Goal: Complete application form

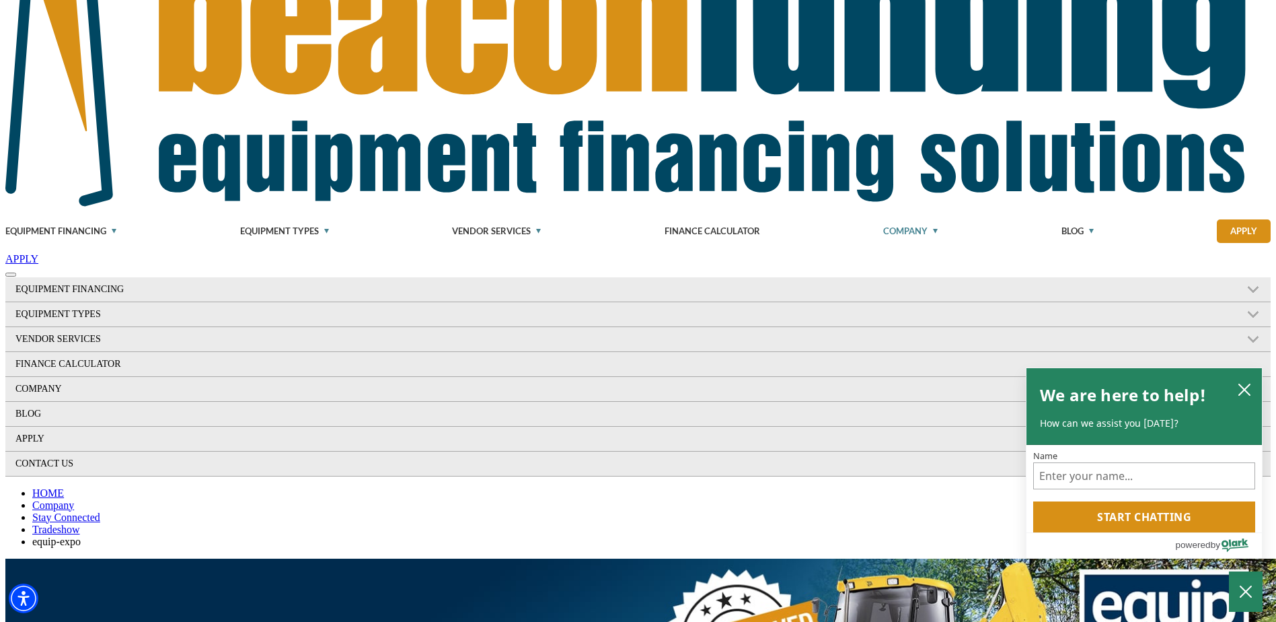
scroll to position [202, 0]
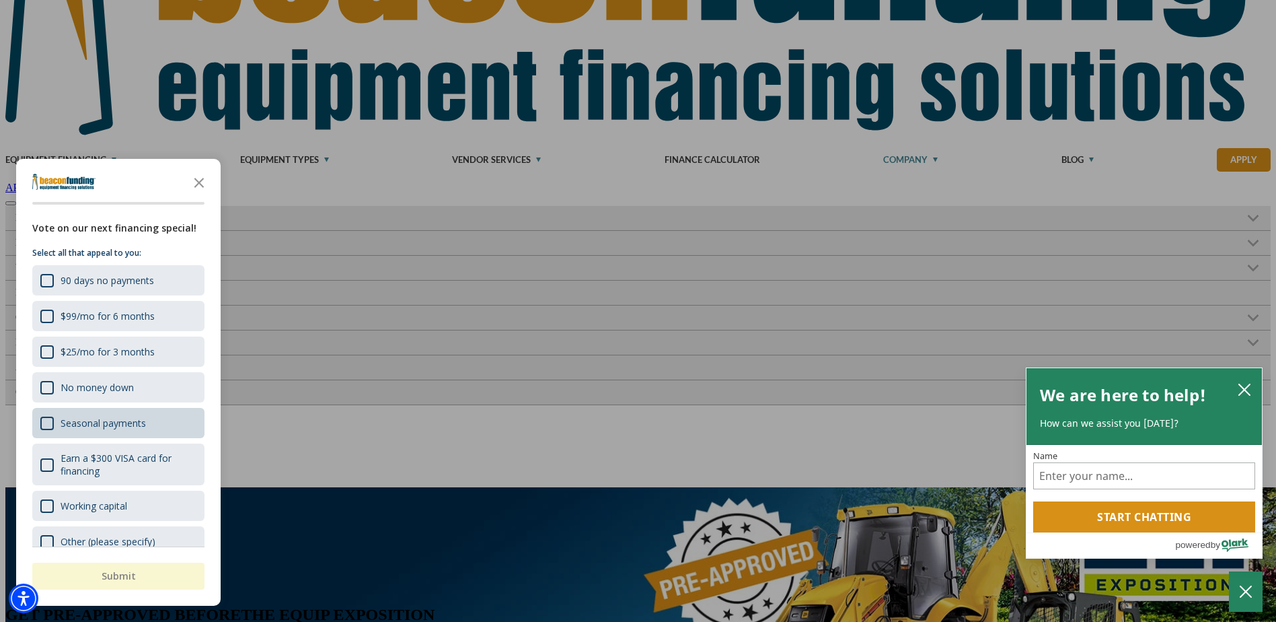
scroll to position [21, 0]
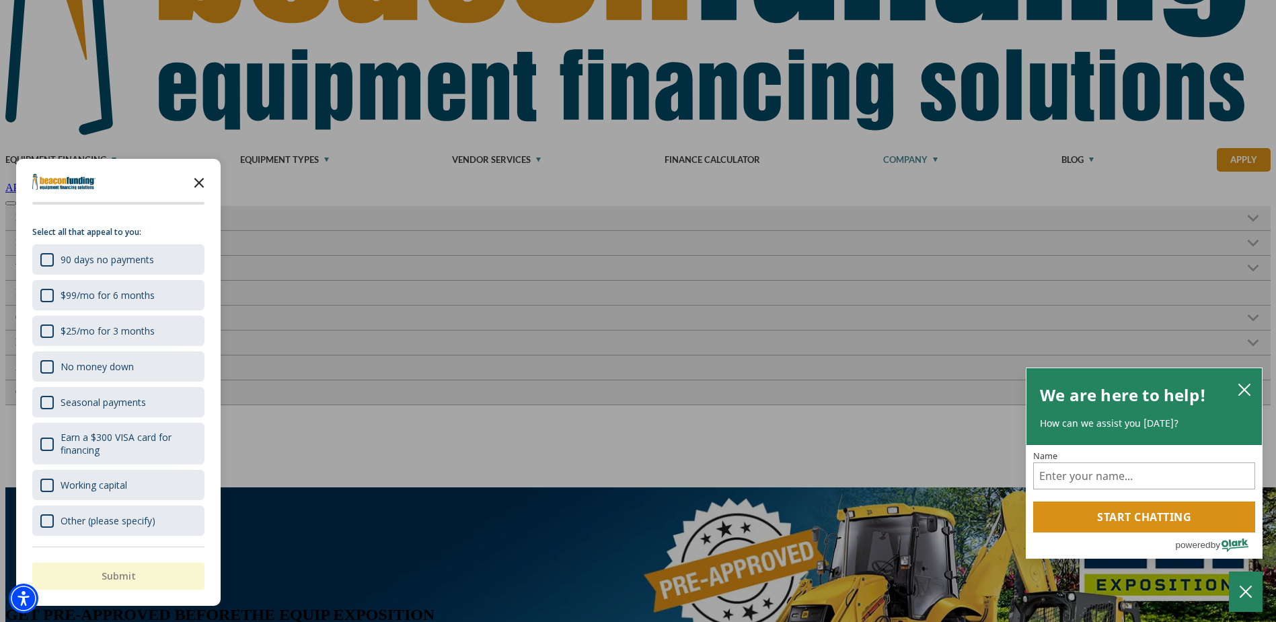
click at [199, 185] on icon "Close the survey" at bounding box center [199, 181] width 27 height 27
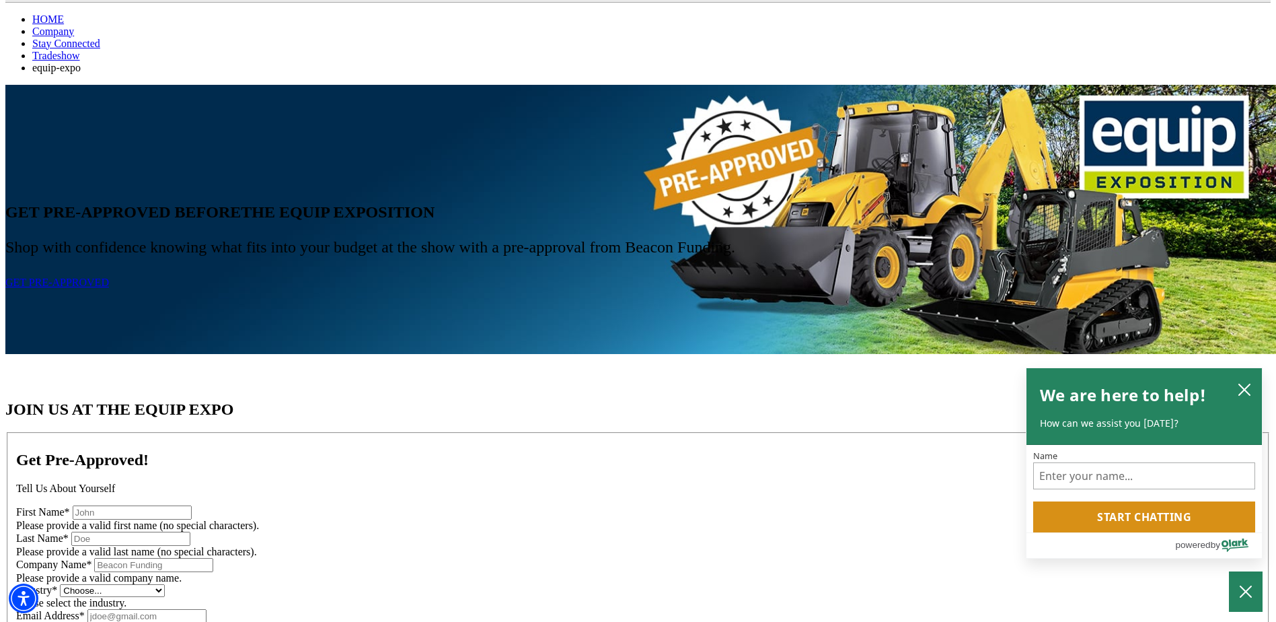
scroll to position [606, 0]
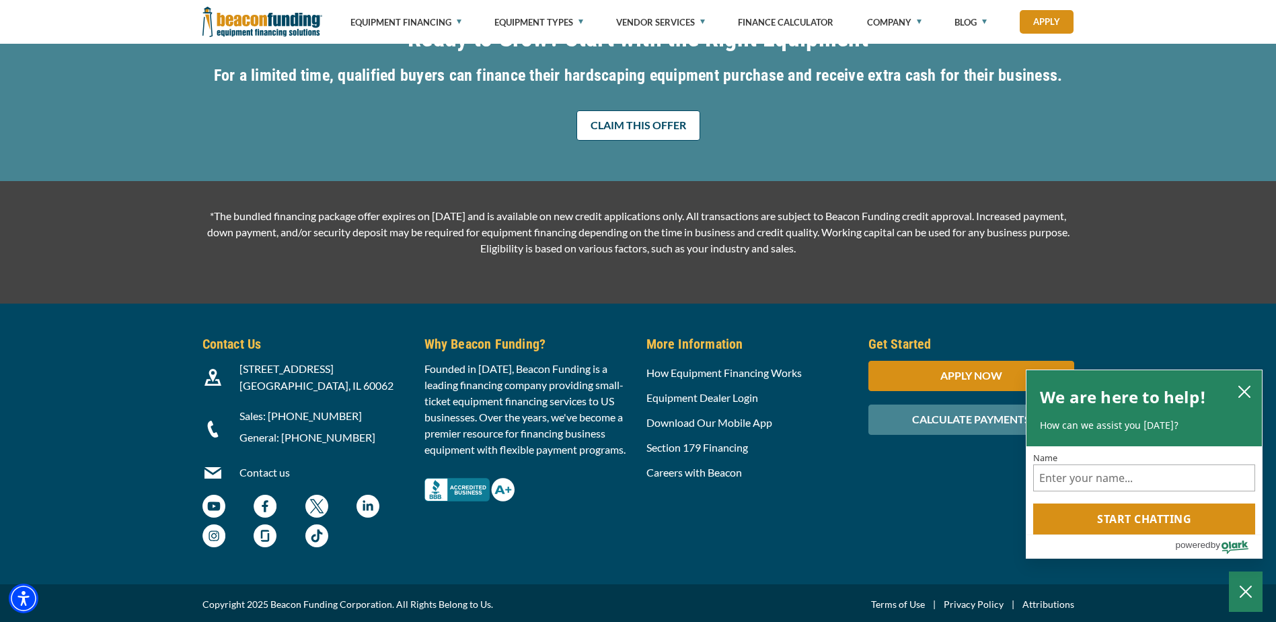
scroll to position [2029, 0]
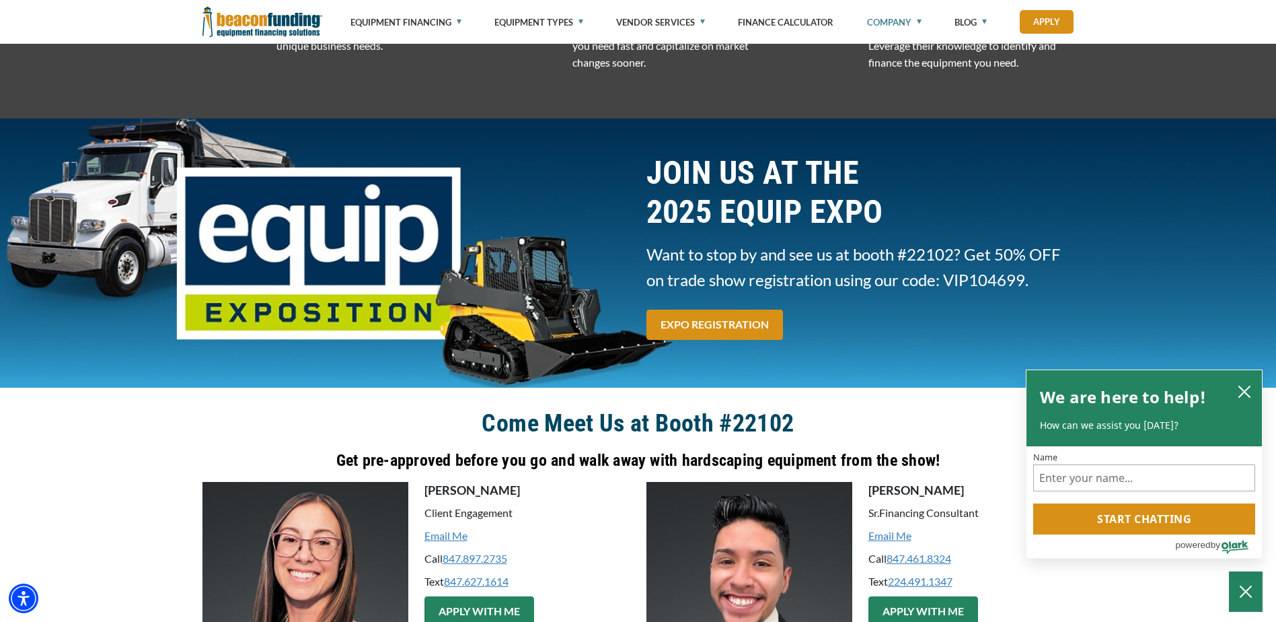
scroll to position [1682, 0]
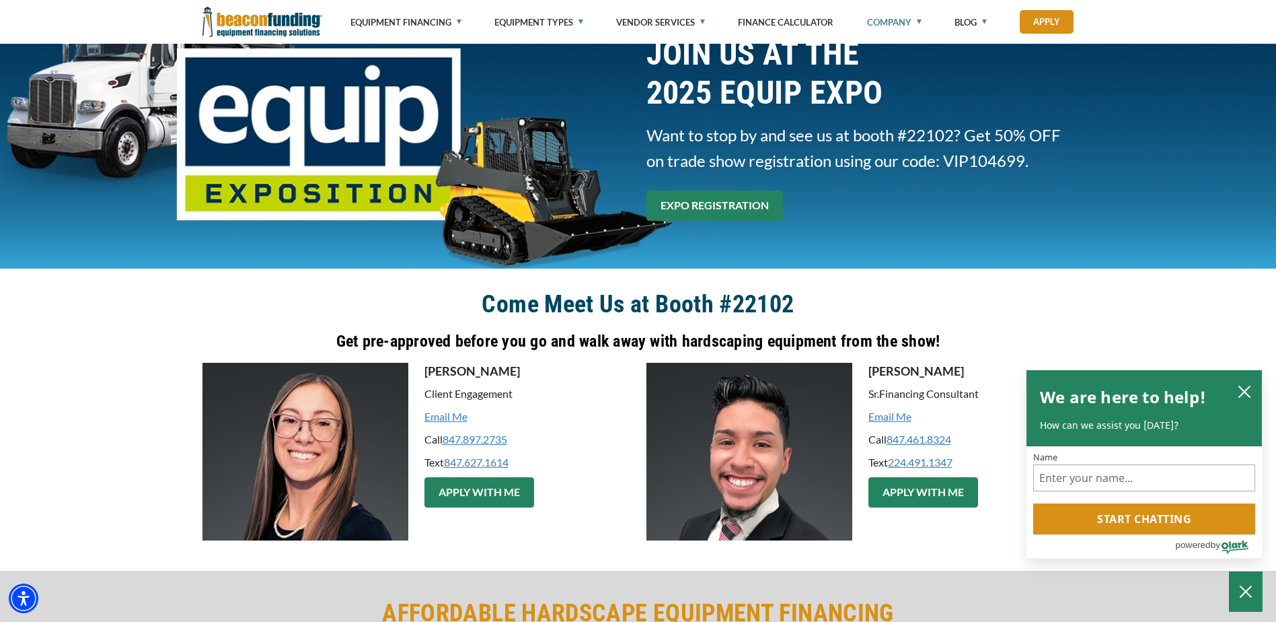
click at [685, 202] on link "EXPO REGISTRATION" at bounding box center [715, 205] width 137 height 30
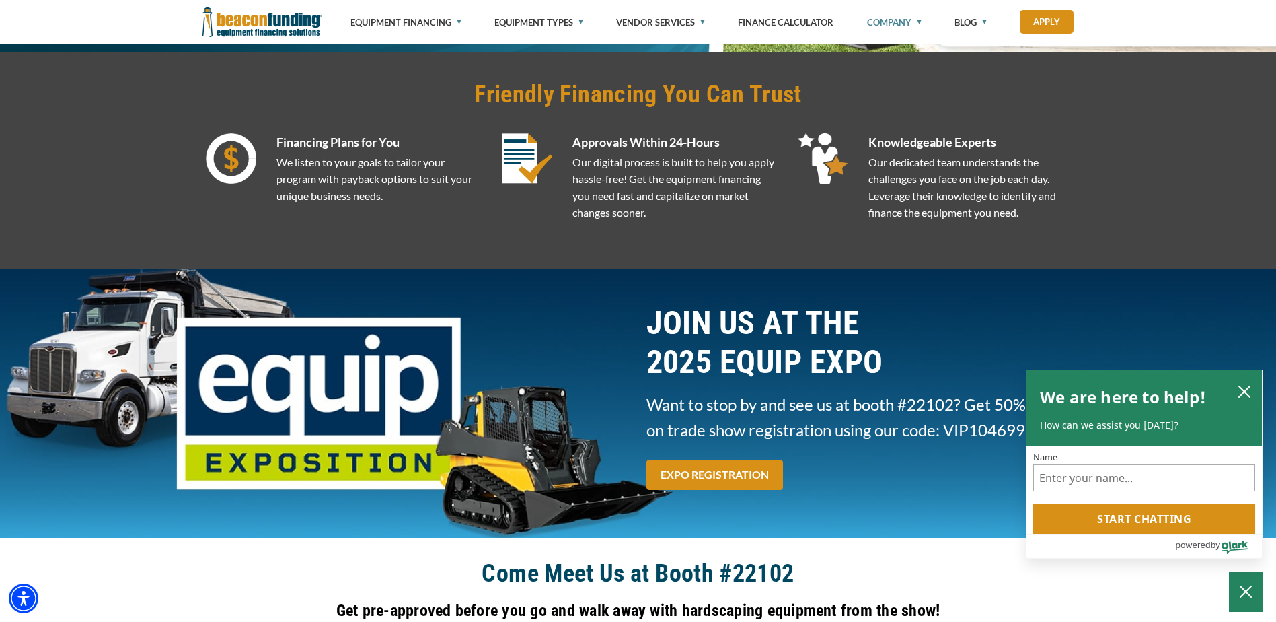
scroll to position [1682, 0]
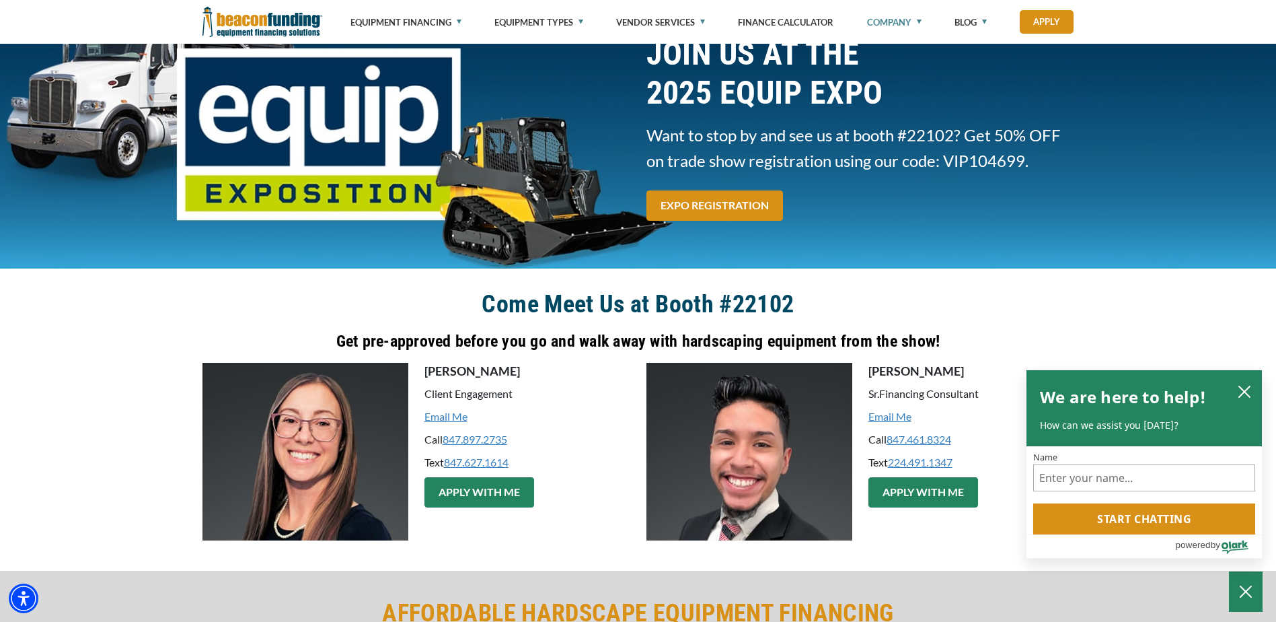
click at [121, 322] on div "Come Meet Us at Booth #22102 Get pre-approved before you go and walk away with …" at bounding box center [638, 419] width 1276 height 302
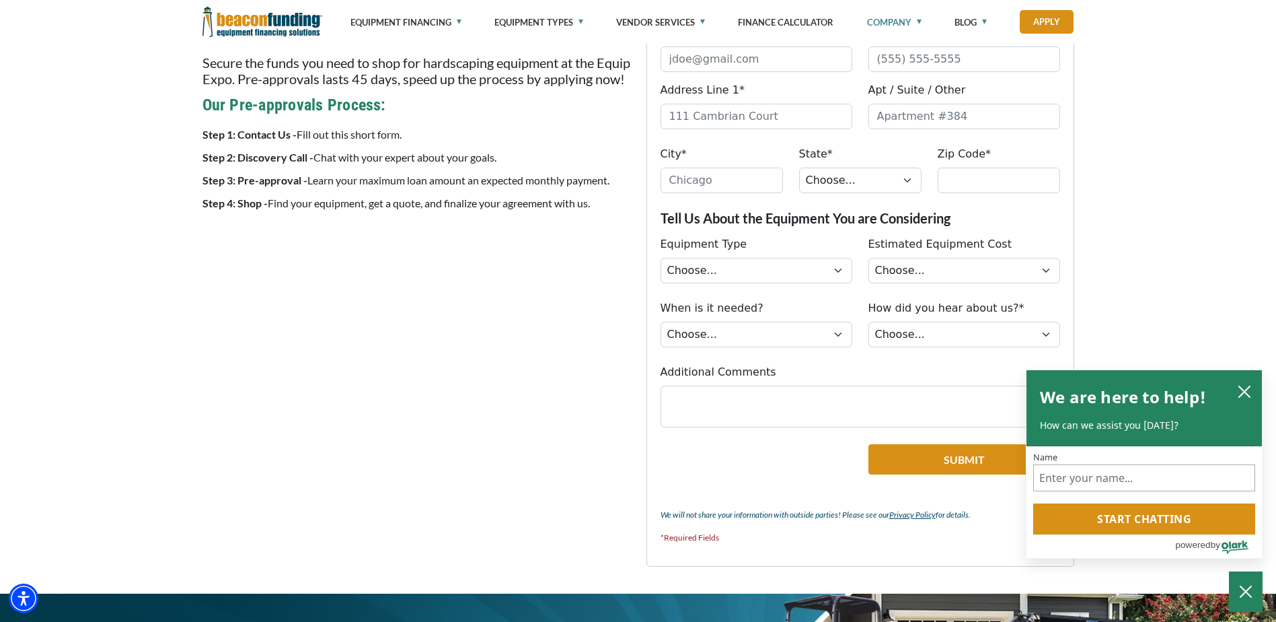
scroll to position [606, 0]
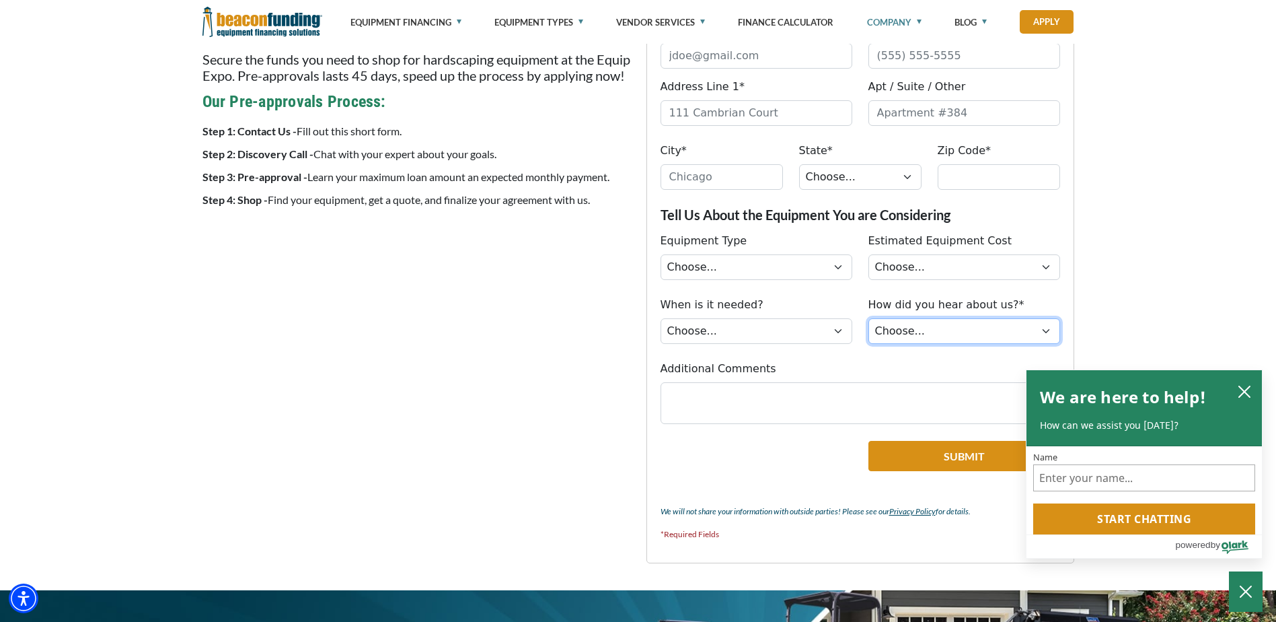
click at [910, 335] on select "Choose... Internet Search Vendor Referral Word of Mouth Client Referral Email E…" at bounding box center [965, 331] width 192 height 26
click at [801, 332] on select "Choose... Immediately Next few months I’m just looking" at bounding box center [757, 331] width 192 height 26
click at [836, 266] on select "Choose... Backhoe Boom/Bucket Truck Chipper Commercial Mower Crane DTG/DTF Prin…" at bounding box center [757, 267] width 192 height 26
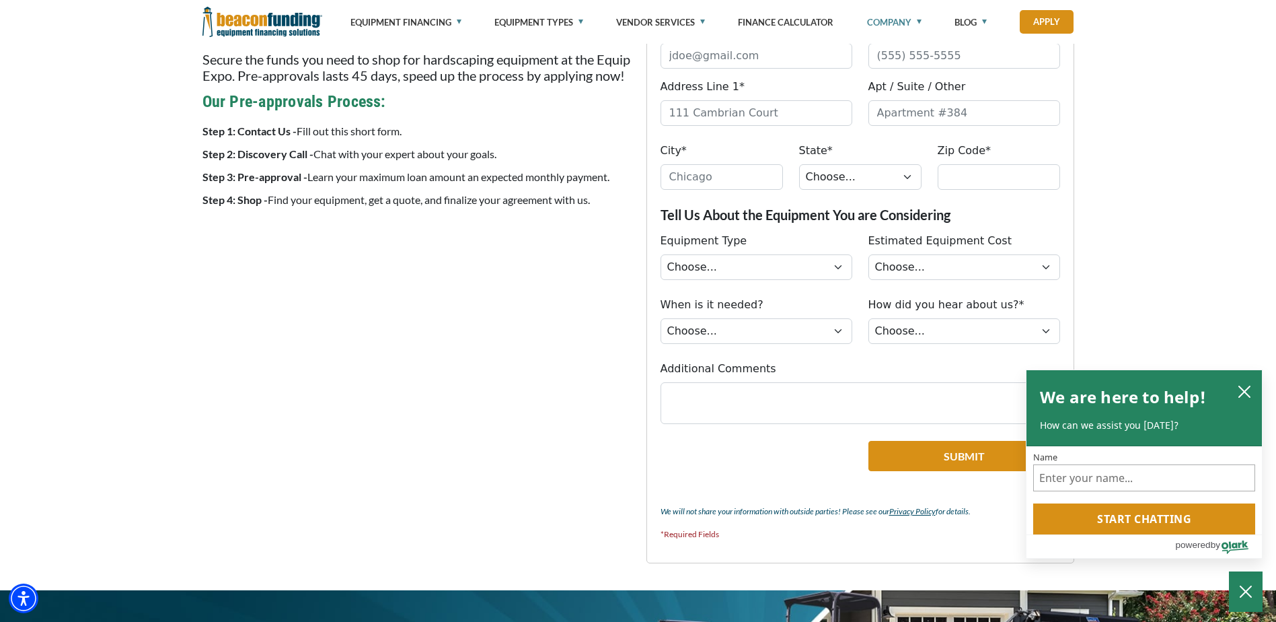
click at [859, 266] on div "Equipment Type Choose... Backhoe Boom/Bucket Truck Chipper Commercial Mower Cra…" at bounding box center [757, 256] width 208 height 47
click at [825, 265] on select "Choose... Backhoe Boom/Bucket Truck Chipper Commercial Mower Crane DTG/DTF Prin…" at bounding box center [757, 267] width 192 height 26
click at [923, 273] on select "Choose... Less than $50,000 $50,000 to $99,999 $100,000 to $149,999 $150,000+" at bounding box center [965, 267] width 192 height 26
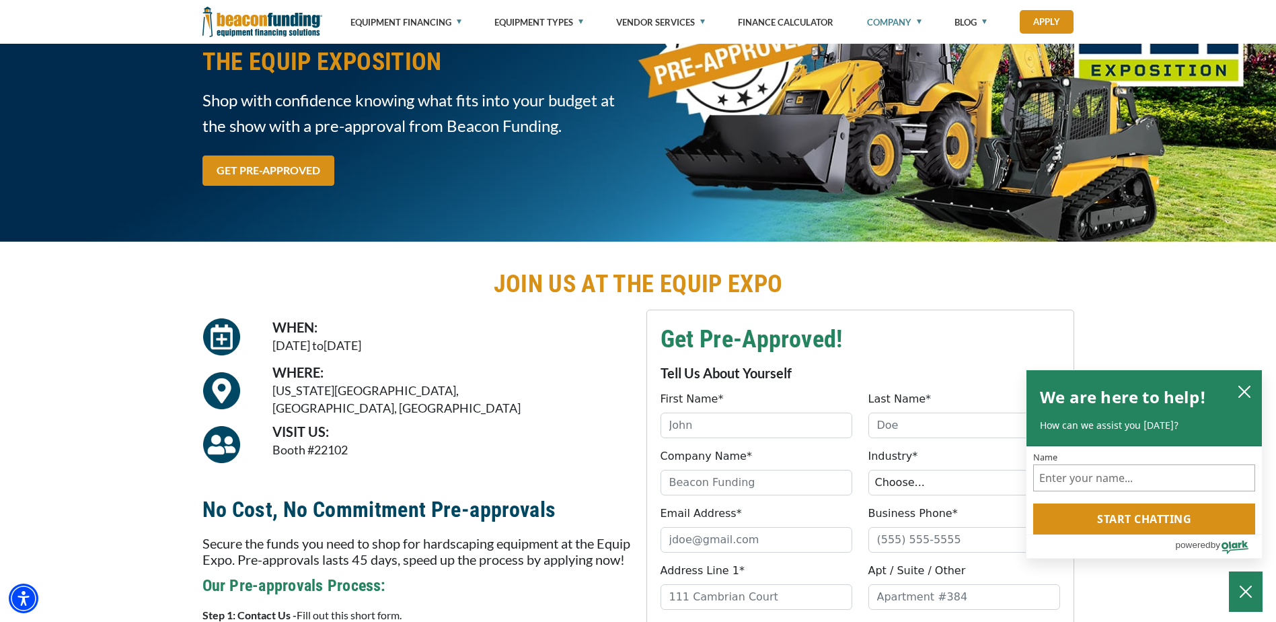
scroll to position [135, 0]
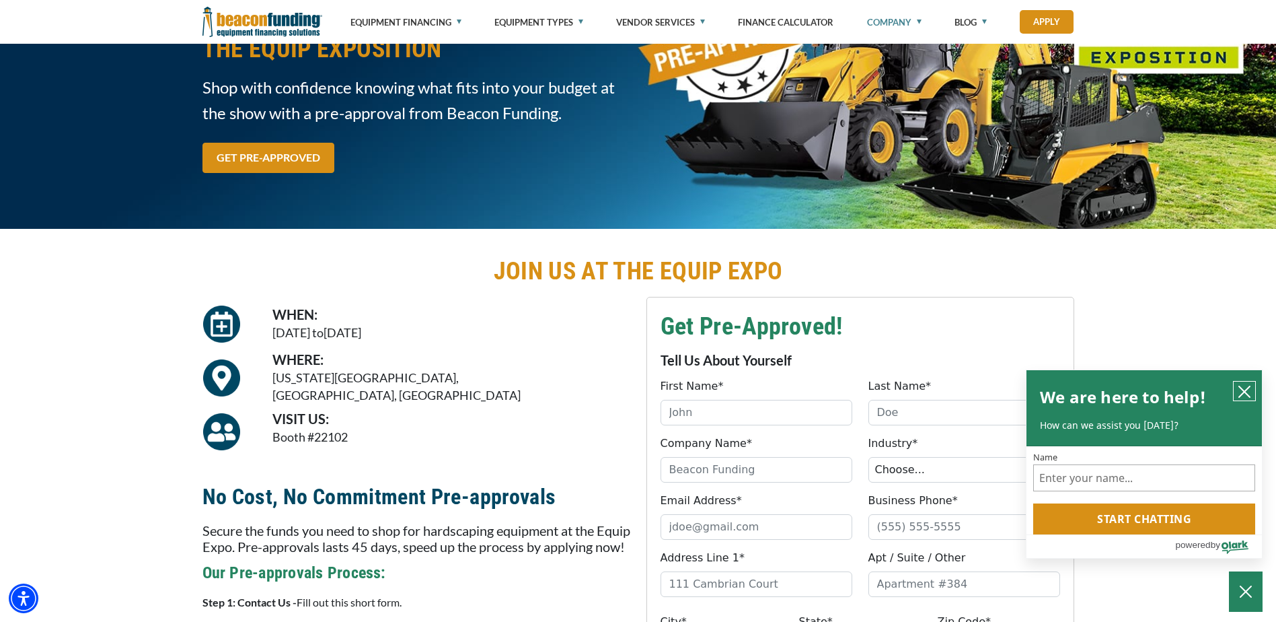
click at [1239, 387] on icon "close chatbox" at bounding box center [1244, 391] width 13 height 13
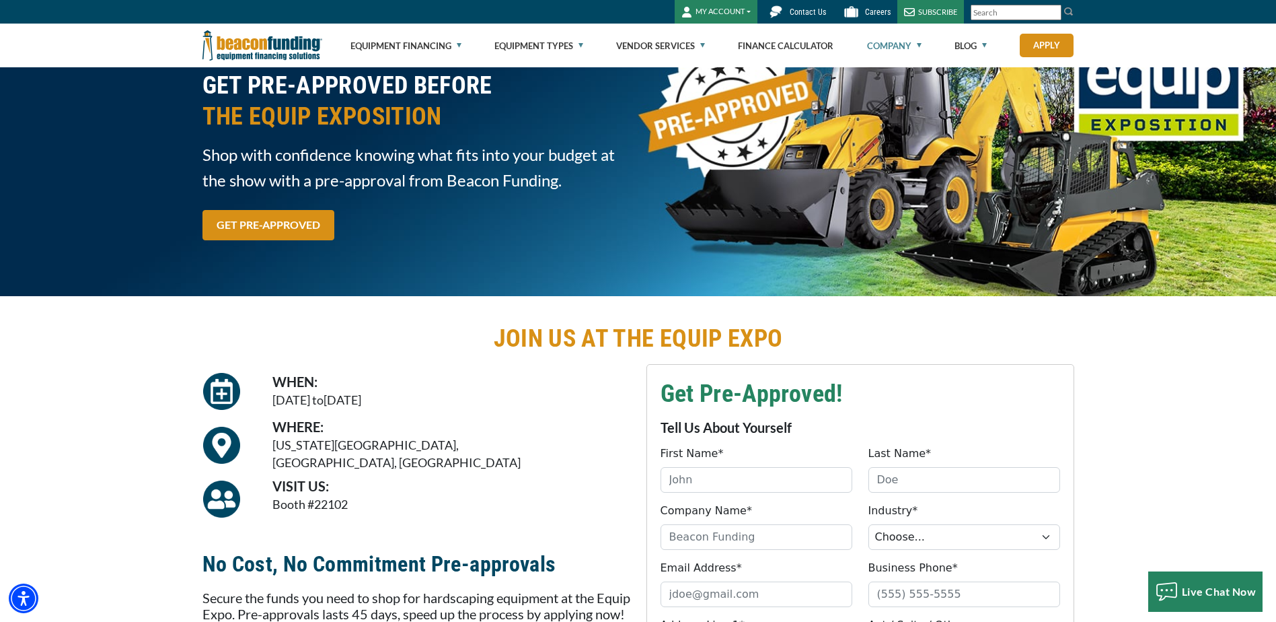
scroll to position [0, 0]
